Goal: Information Seeking & Learning: Learn about a topic

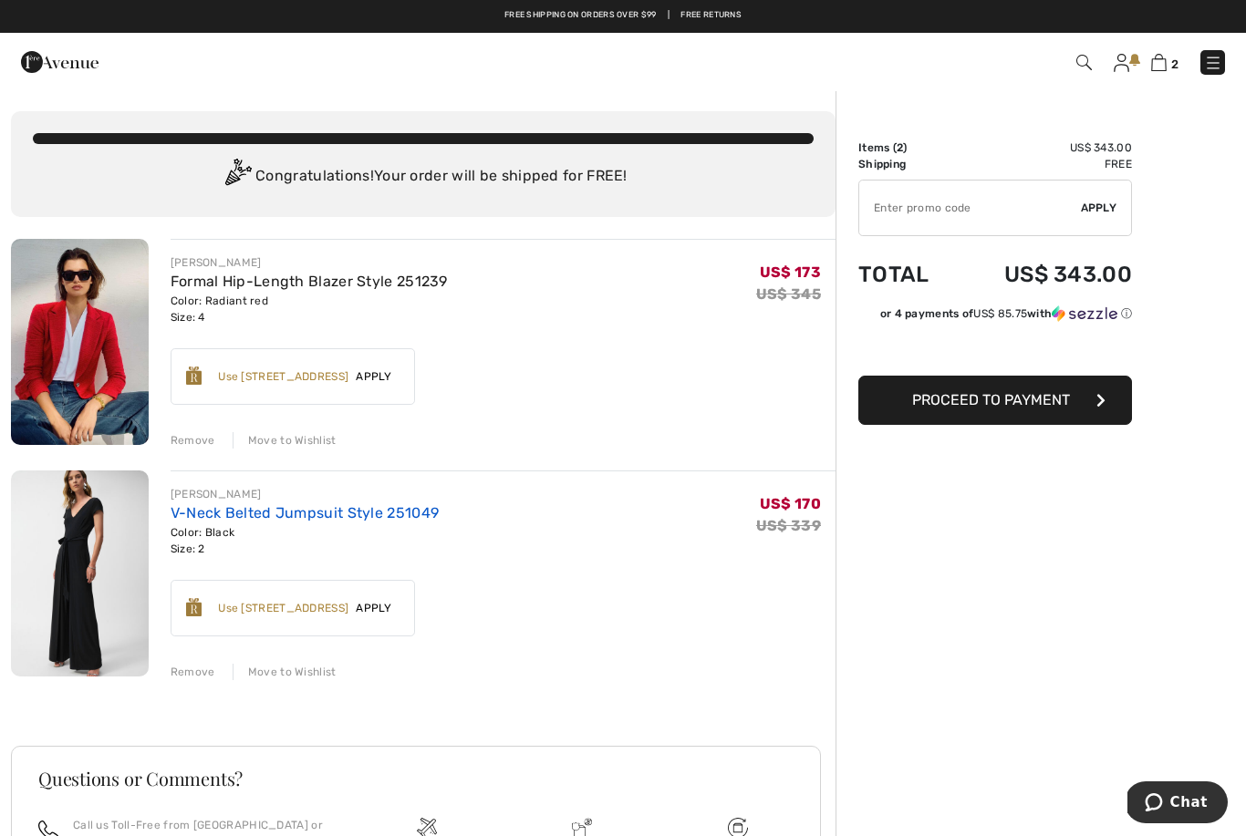
click at [324, 508] on link "V-Neck Belted Jumpsuit Style 251049" at bounding box center [305, 512] width 269 height 17
click at [315, 285] on link "Formal Hip-Length Blazer Style 251239" at bounding box center [309, 281] width 277 height 17
click at [76, 65] on img at bounding box center [60, 62] width 78 height 36
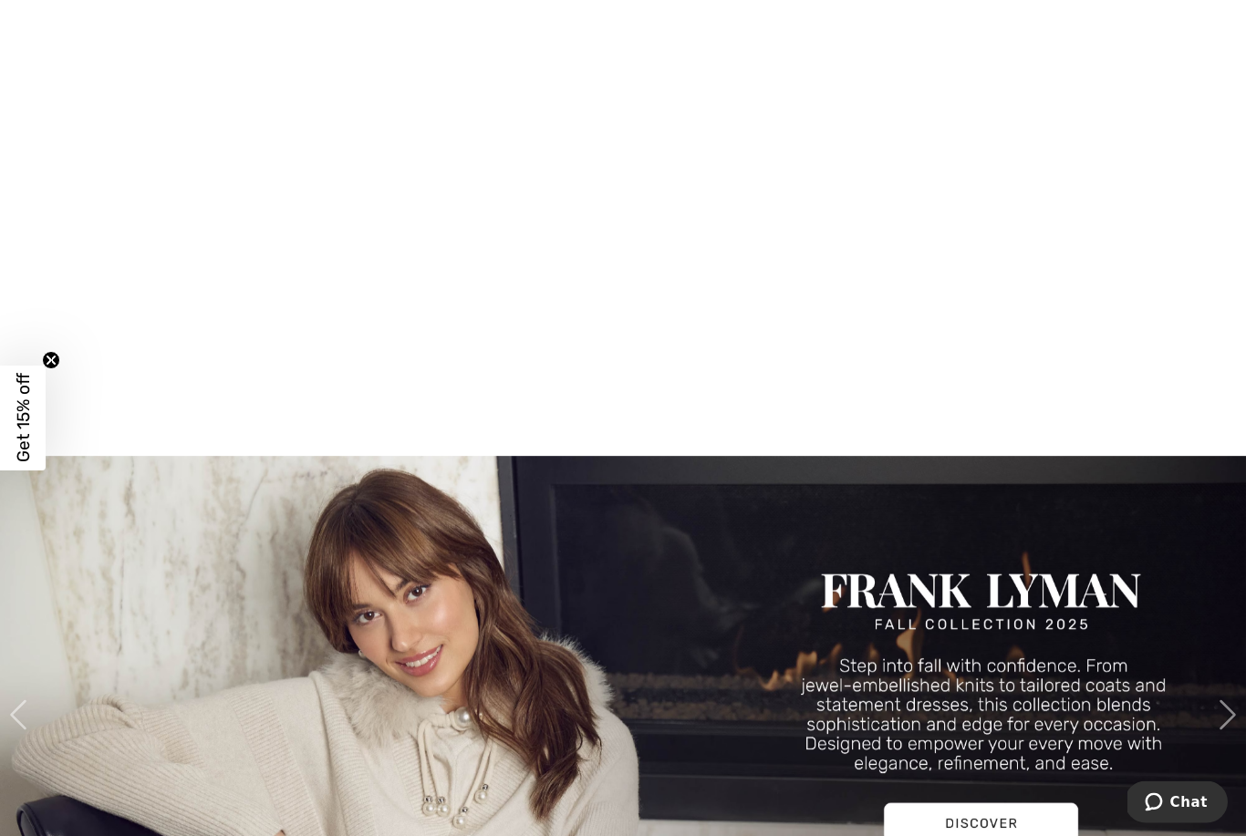
scroll to position [1689, 0]
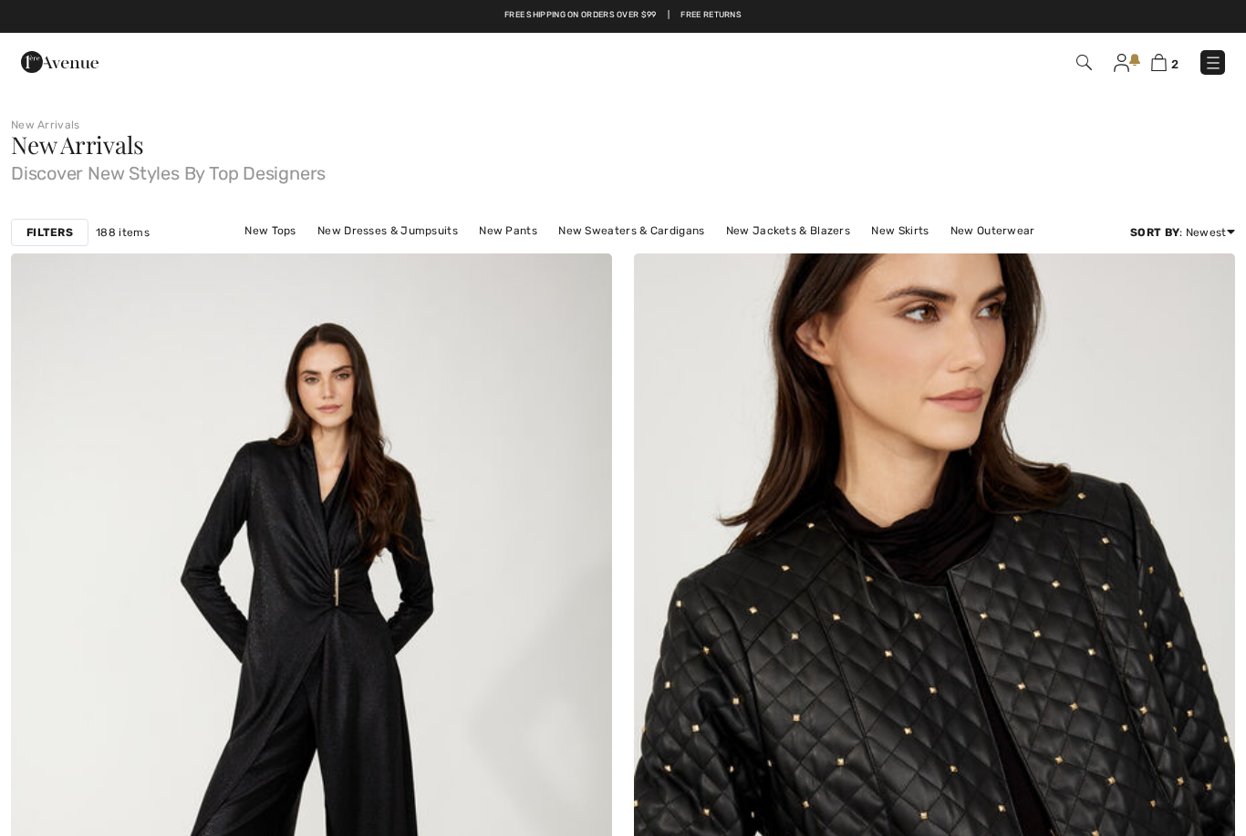
checkbox input "true"
click at [59, 241] on div "Filters" at bounding box center [50, 232] width 78 height 27
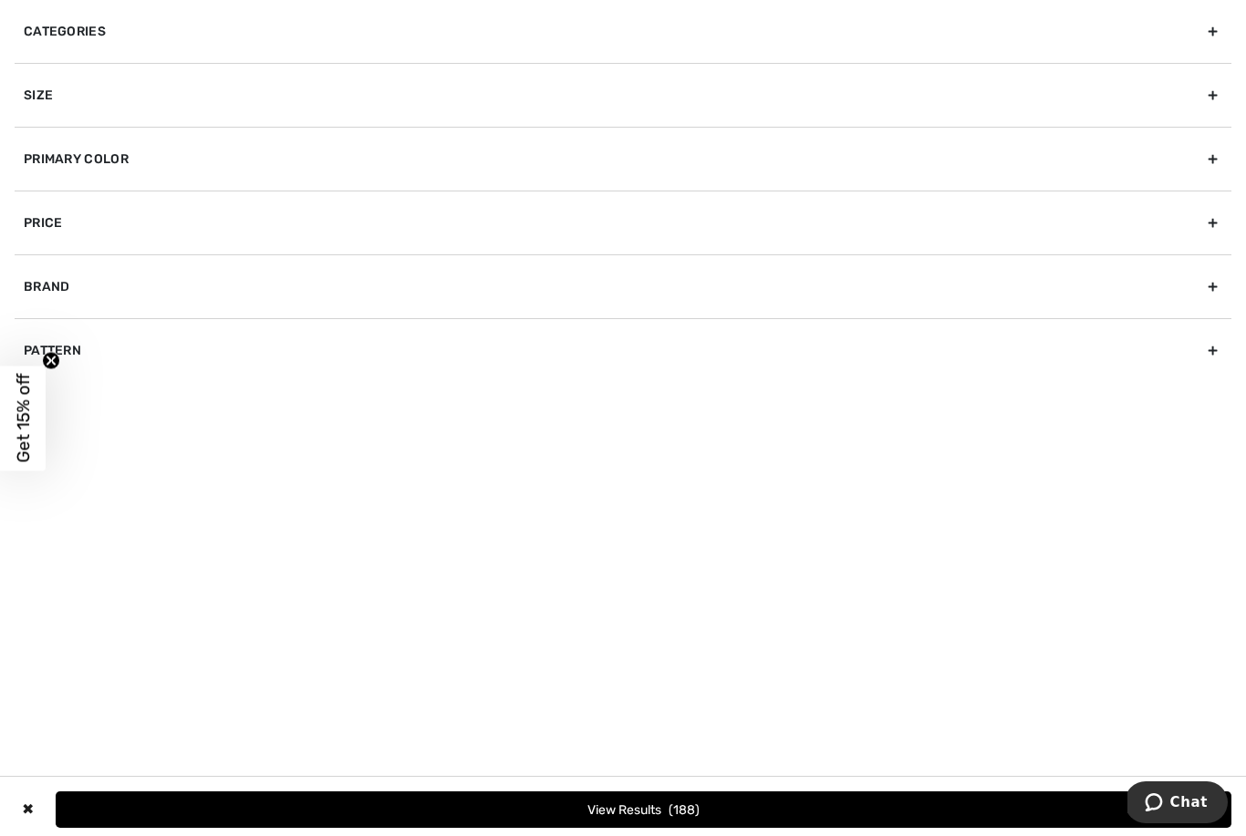
click at [102, 283] on div "Brand" at bounding box center [623, 286] width 1217 height 64
click at [46, 326] on label "[PERSON_NAME]" at bounding box center [627, 326] width 1207 height 16
click at [37, 326] on input"] "[PERSON_NAME]" at bounding box center [31, 327] width 14 height 14
checkbox input"] "true"
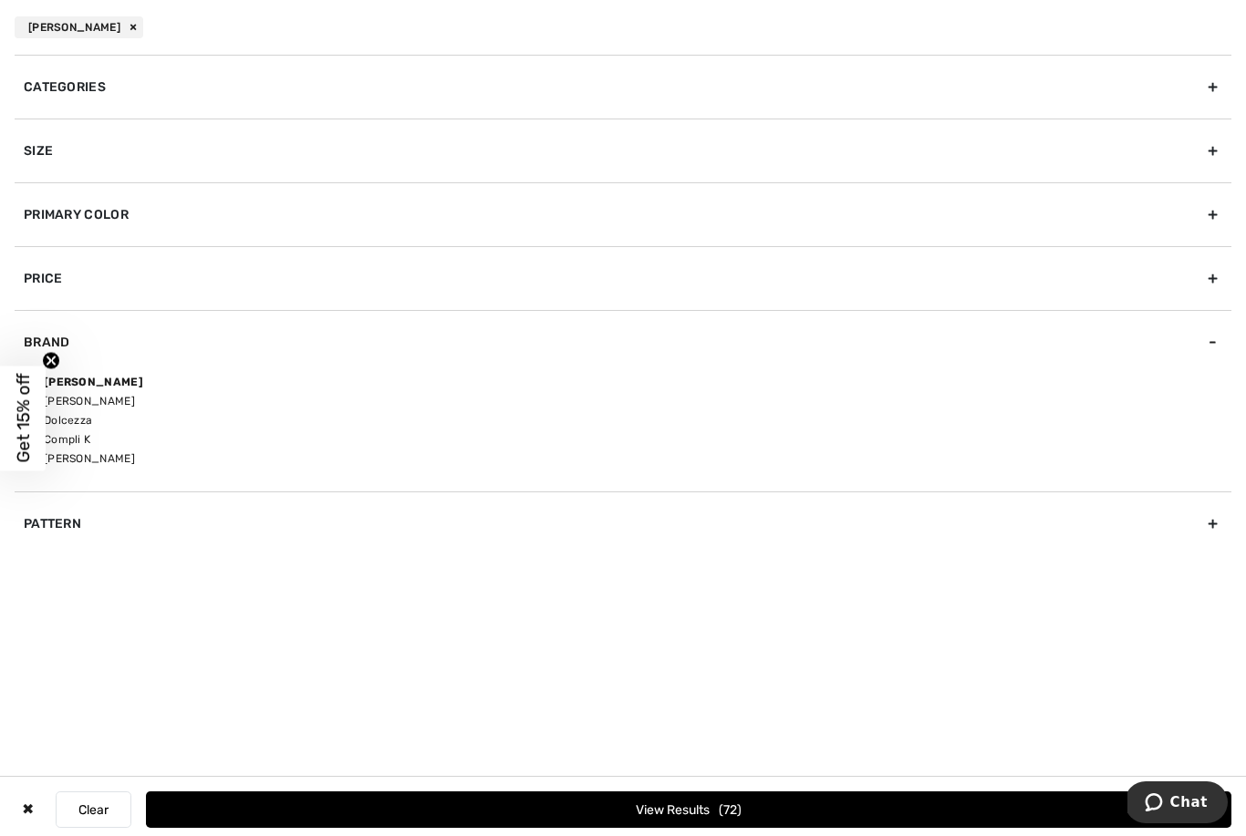
scroll to position [4, 0]
click at [719, 808] on span "72" at bounding box center [730, 810] width 23 height 16
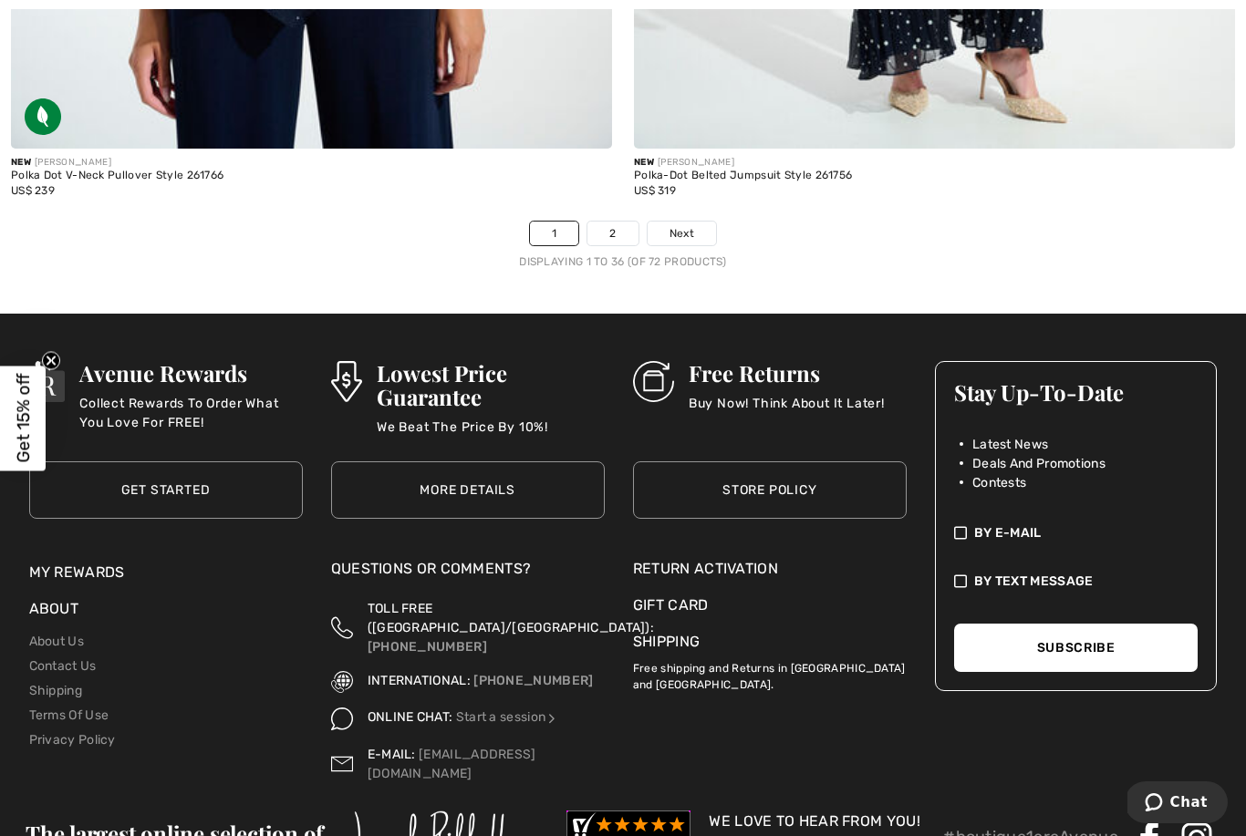
scroll to position [17965, 0]
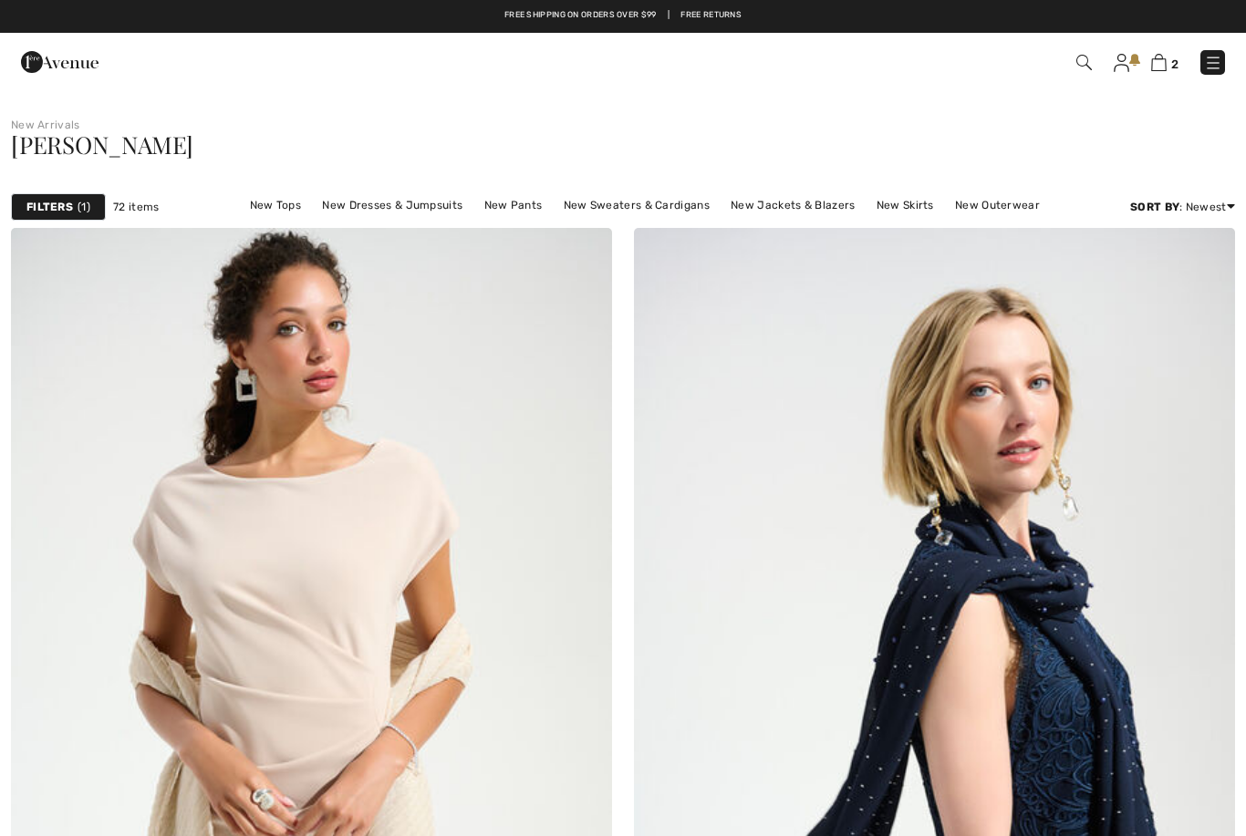
checkbox input "true"
